Goal: Check status: Check status

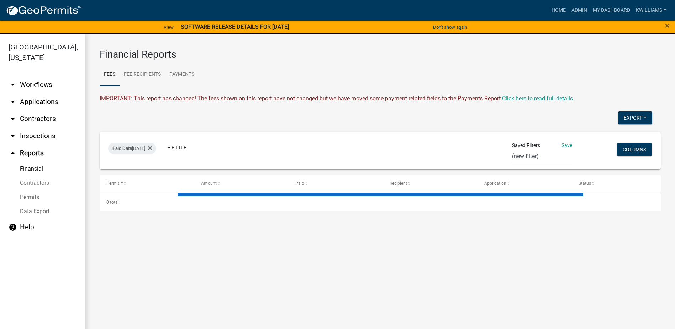
select select "0: null"
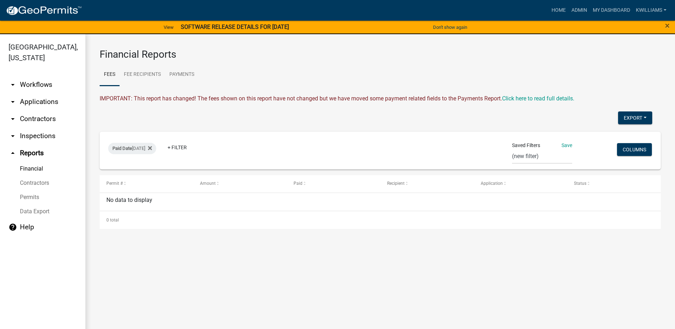
click at [51, 104] on link "arrow_drop_down Applications" at bounding box center [42, 101] width 85 height 17
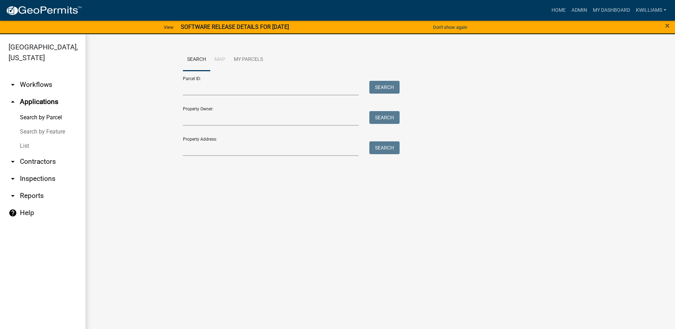
click at [28, 144] on link "List" at bounding box center [42, 146] width 85 height 14
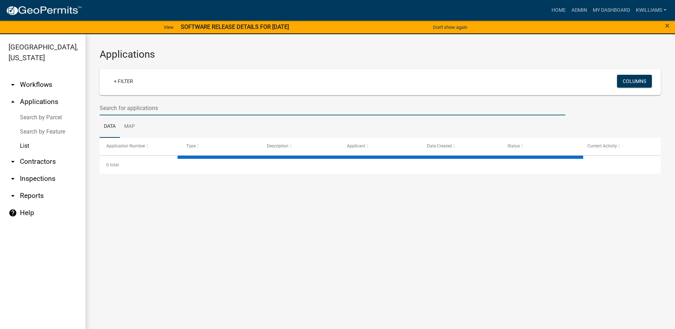
click at [116, 108] on input "text" at bounding box center [333, 108] width 466 height 15
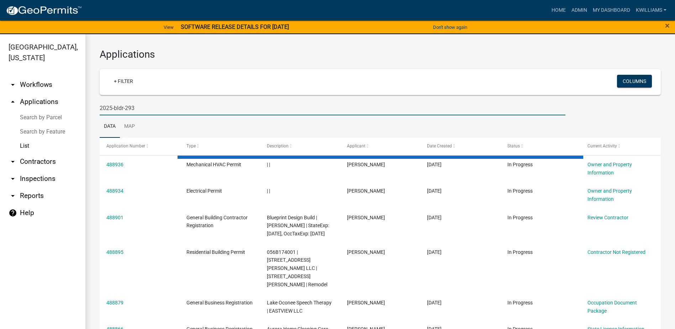
type input "2025-bldr-293"
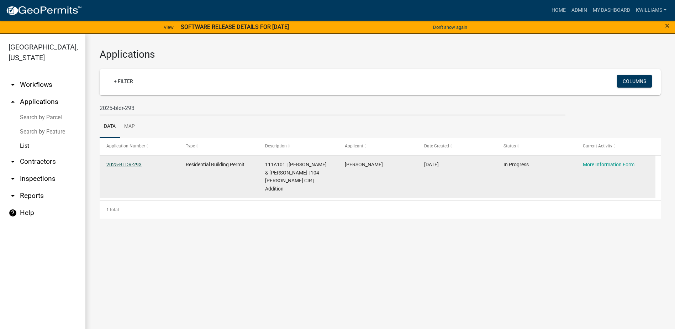
drag, startPoint x: 130, startPoint y: 171, endPoint x: 132, endPoint y: 164, distance: 7.2
click at [131, 170] on datatable-body-cell "2025-BLDR-293" at bounding box center [139, 177] width 79 height 43
click at [132, 161] on div "2025-BLDR-293" at bounding box center [139, 165] width 66 height 8
click at [128, 163] on link "2025-BLDR-293" at bounding box center [123, 165] width 35 height 6
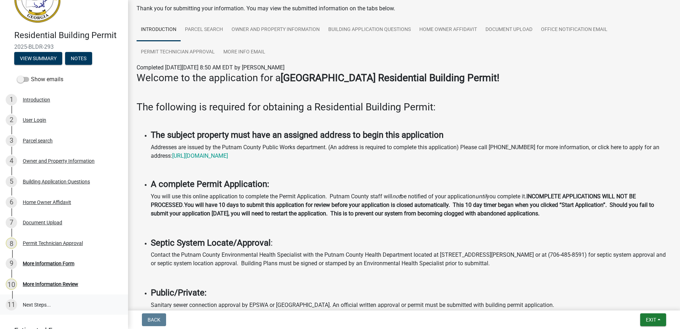
scroll to position [67, 0]
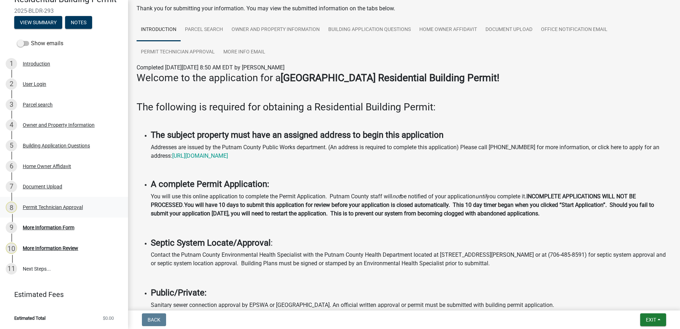
click at [52, 198] on link "8 Permit Technician Approval" at bounding box center [64, 207] width 128 height 21
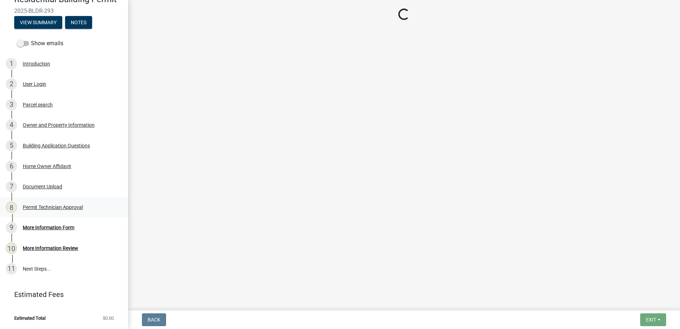
scroll to position [0, 0]
select select "78bfdc44-73ff-456e-a557-d4c99b9c08be"
select select "83394b22-4a11-496c-8e5c-75ade2e72faf"
